Goal: Navigation & Orientation: Find specific page/section

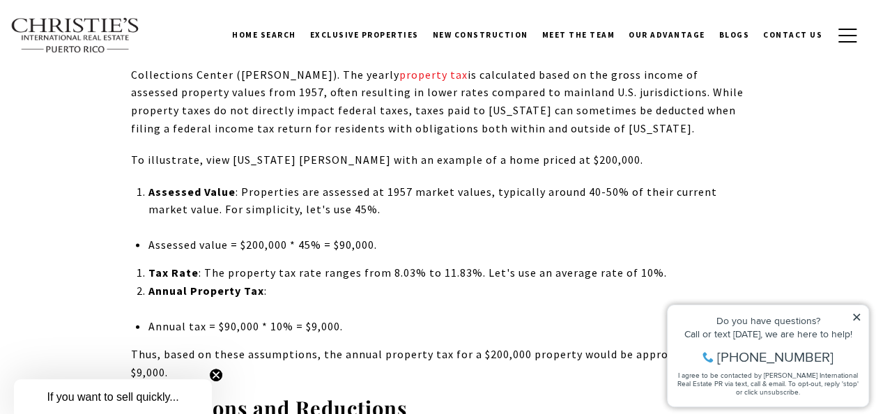
scroll to position [1324, 0]
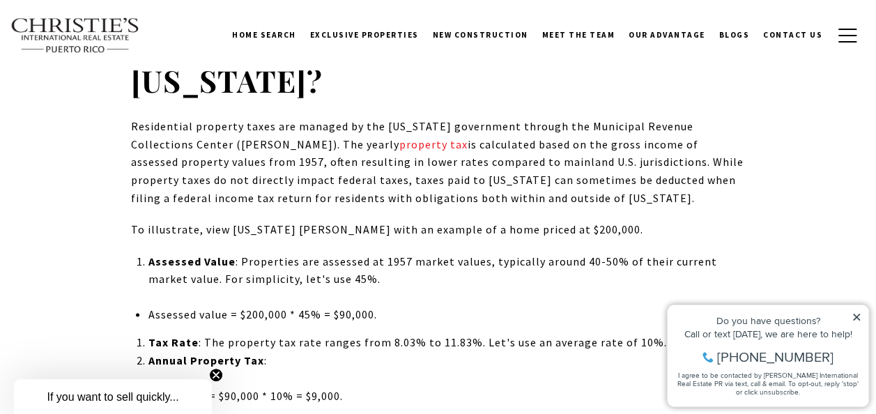
click at [858, 316] on icon at bounding box center [857, 317] width 10 height 10
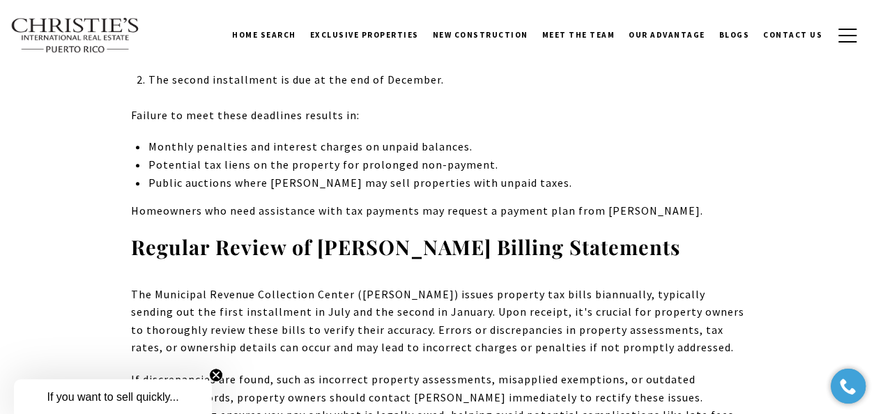
scroll to position [10871, 0]
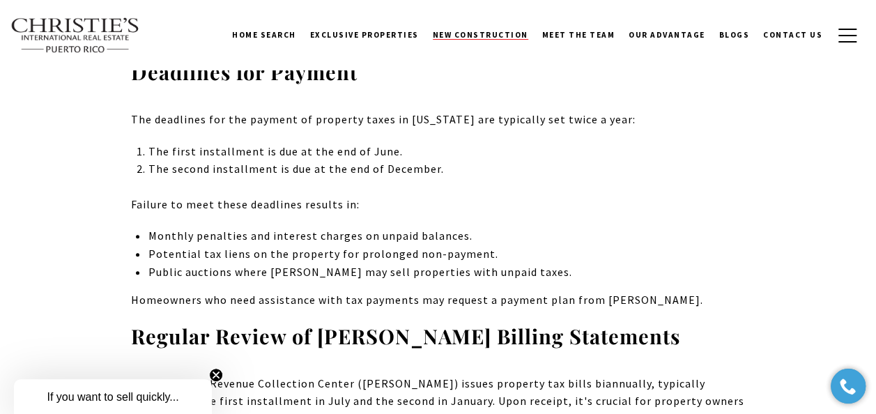
click at [499, 36] on span "New Construction" at bounding box center [480, 35] width 95 height 10
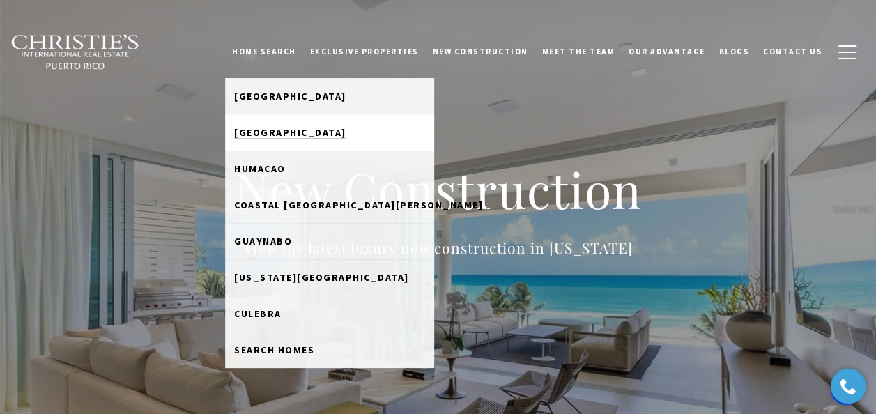
click at [287, 130] on span "[GEOGRAPHIC_DATA]" at bounding box center [290, 132] width 112 height 13
